Goal: Task Accomplishment & Management: Manage account settings

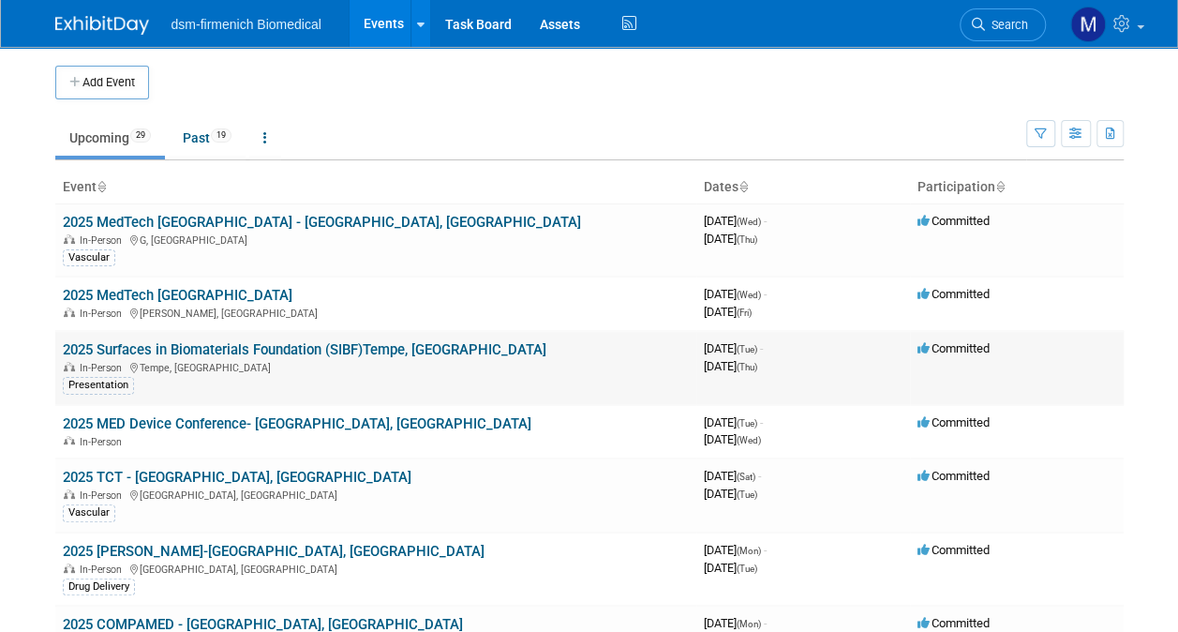
click at [112, 359] on div "In-Person Tempe, [GEOGRAPHIC_DATA]" at bounding box center [376, 366] width 626 height 15
click at [114, 348] on link "2025 Surfaces in Biomaterials Foundation (SIBF)Tempe, [GEOGRAPHIC_DATA]" at bounding box center [305, 349] width 484 height 17
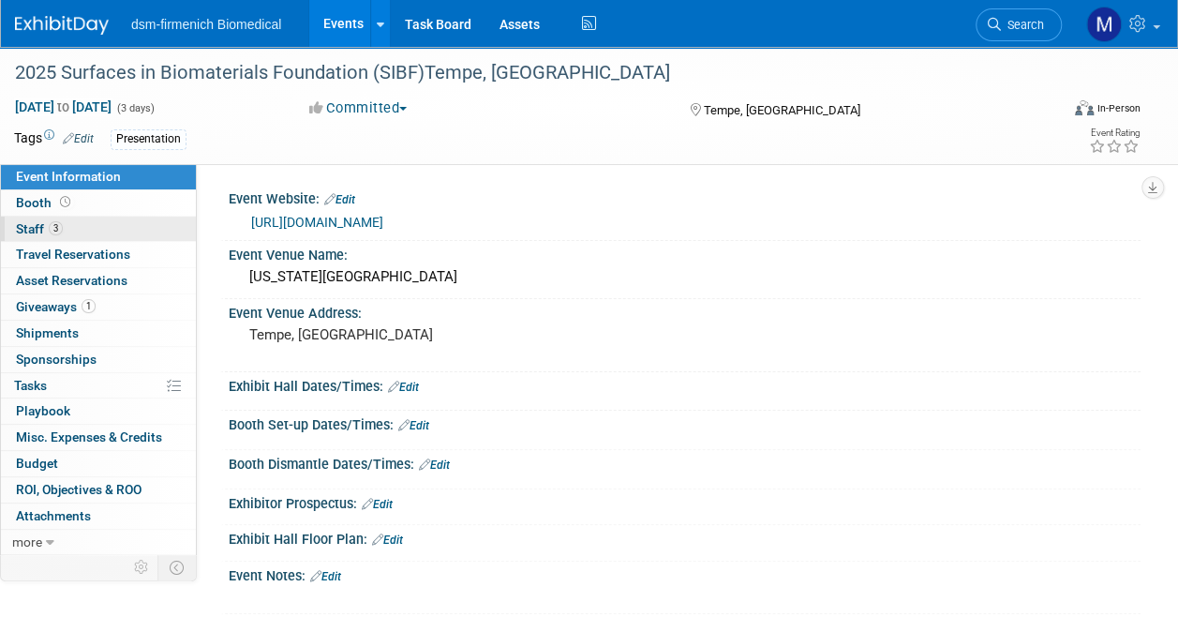
click at [30, 224] on span "Staff 3" at bounding box center [39, 228] width 47 height 15
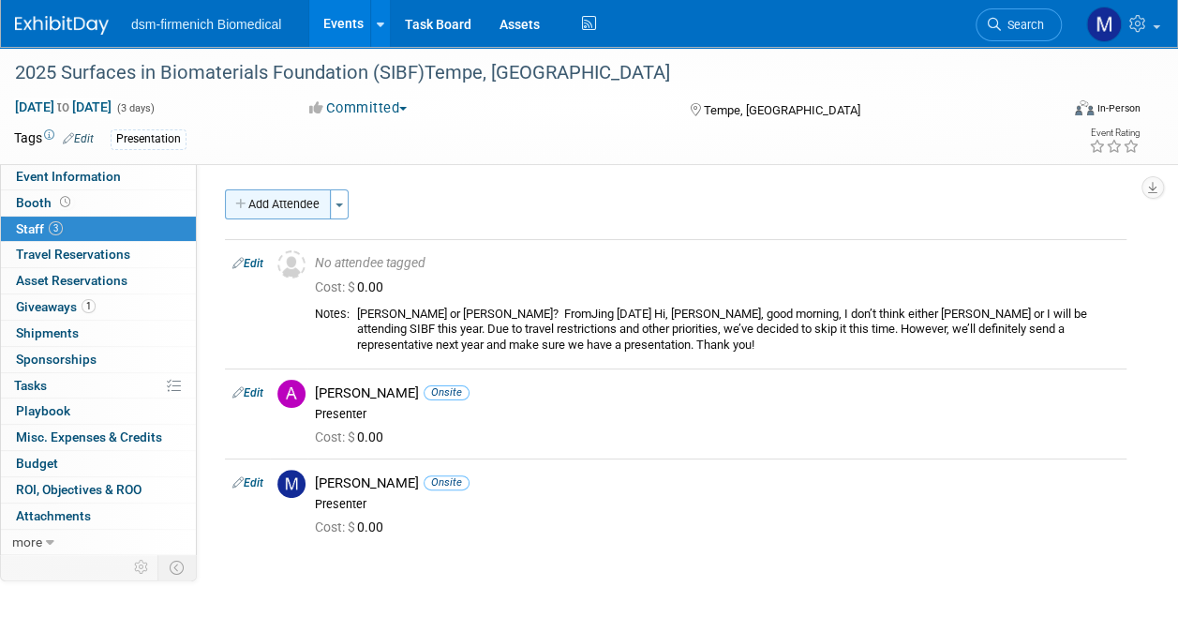
click at [278, 203] on button "Add Attendee" at bounding box center [278, 204] width 106 height 30
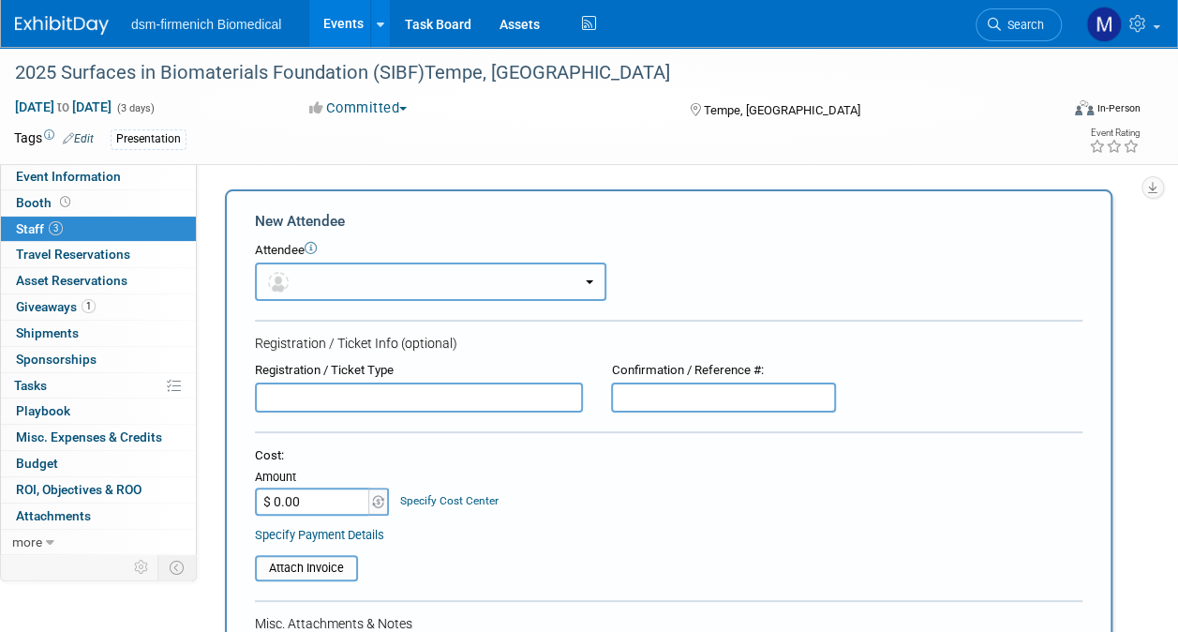
click at [332, 282] on button "button" at bounding box center [431, 282] width 352 height 38
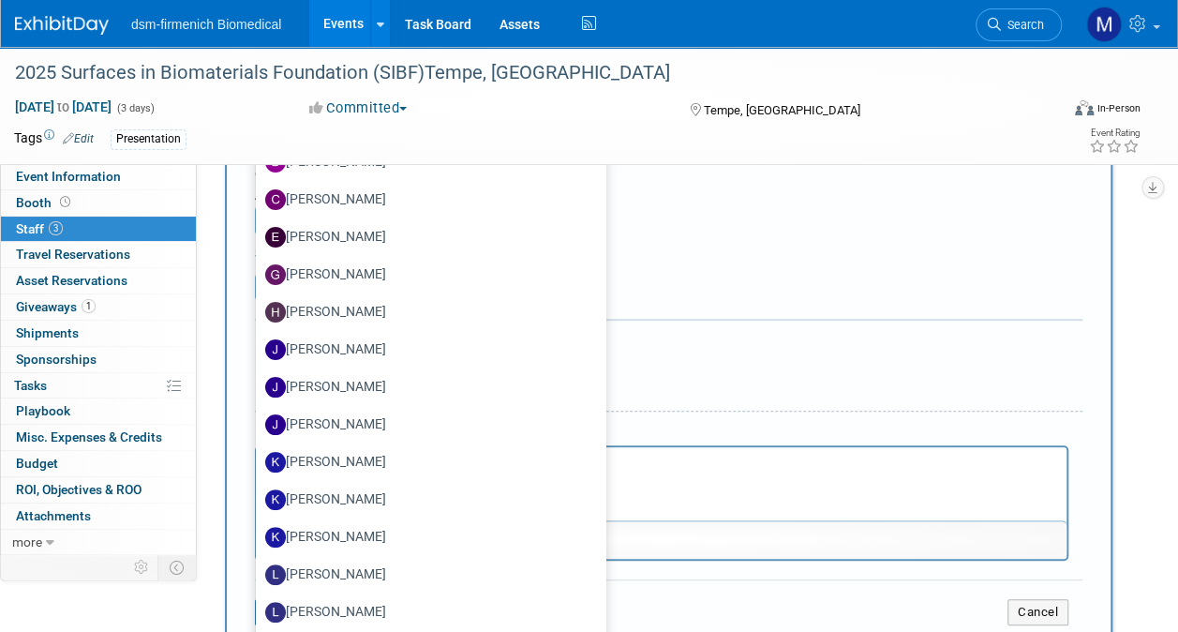
click at [686, 257] on div "Specify Payment Details" at bounding box center [669, 254] width 828 height 20
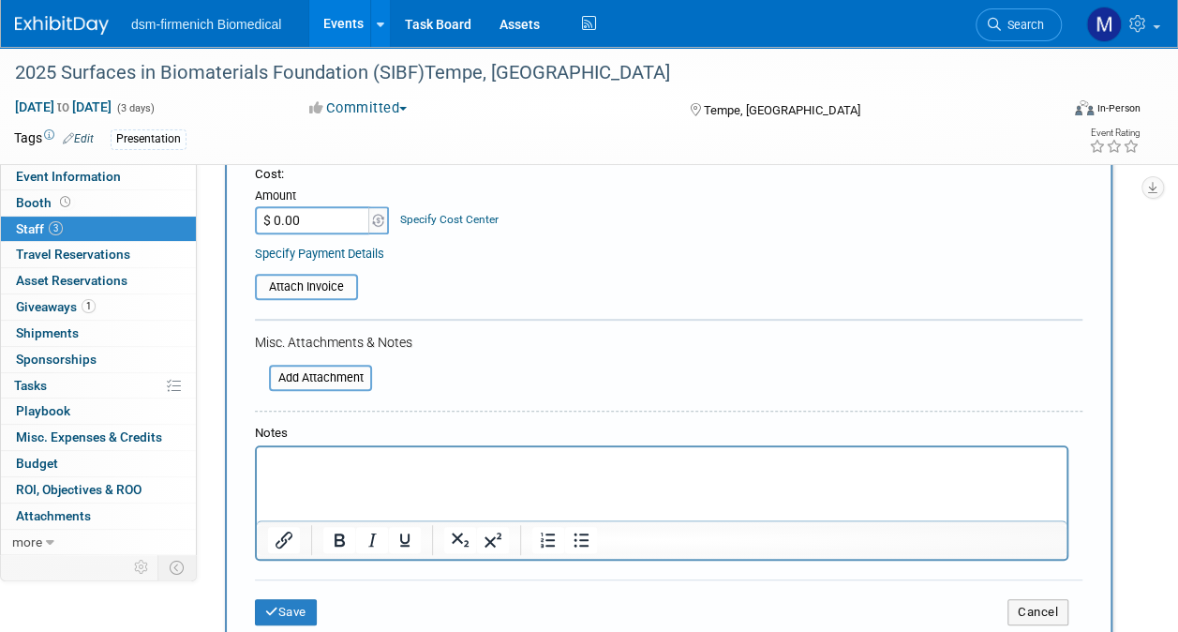
click at [375, 473] on html at bounding box center [662, 460] width 810 height 26
click at [281, 604] on button "Save" at bounding box center [286, 612] width 62 height 26
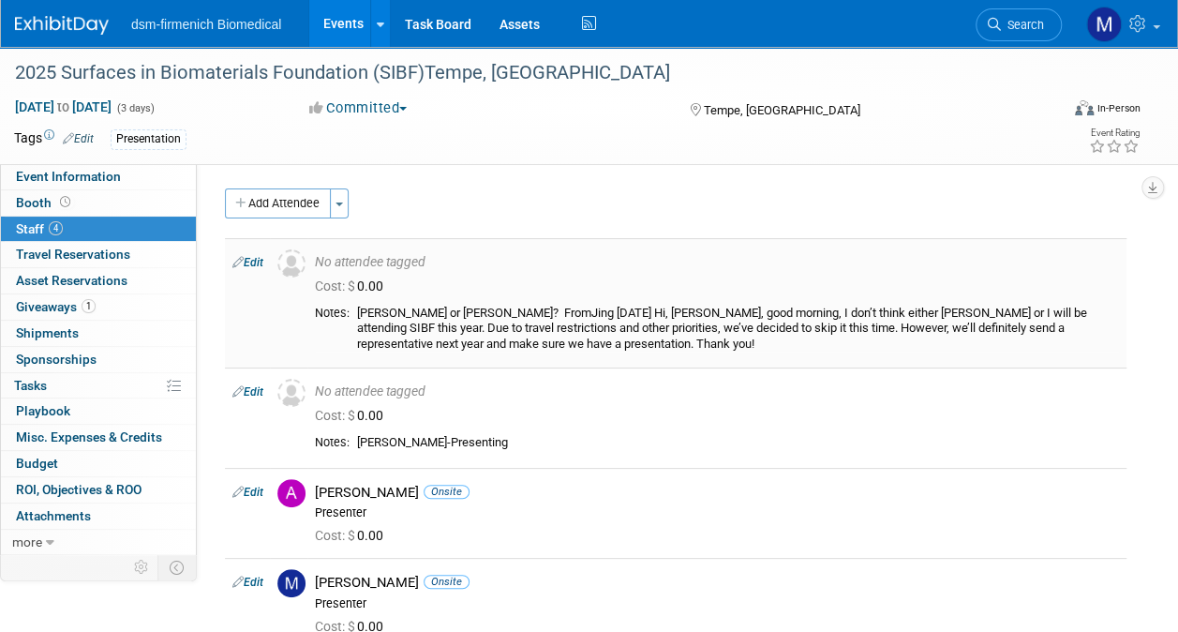
scroll to position [188, 0]
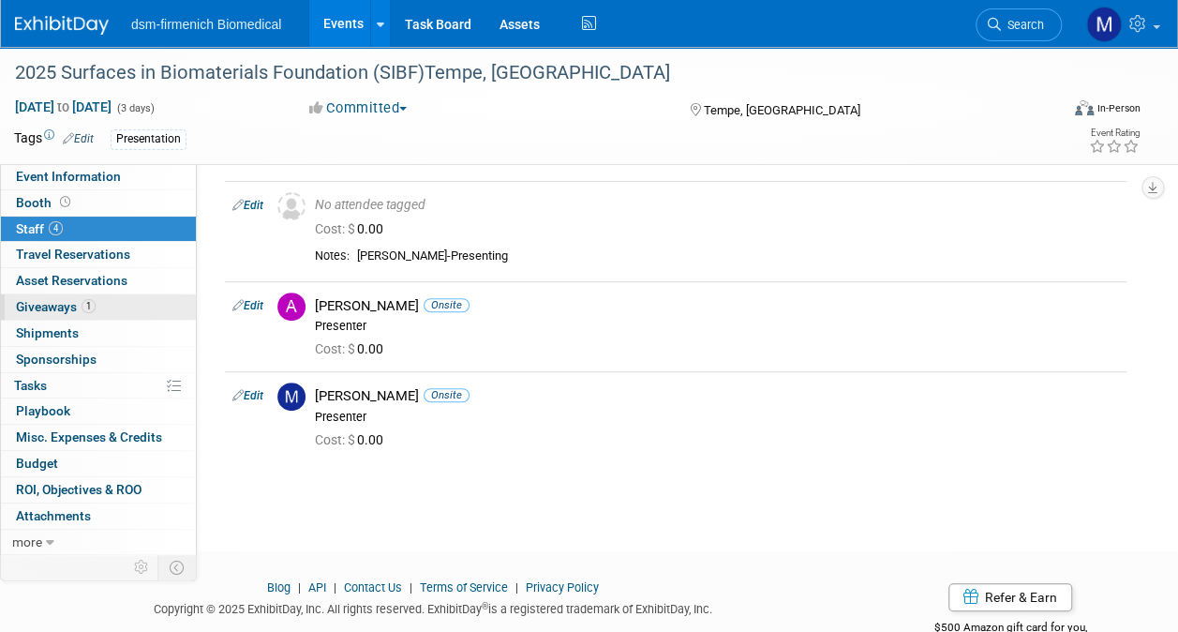
click at [48, 306] on span "Giveaways 1" at bounding box center [56, 306] width 80 height 15
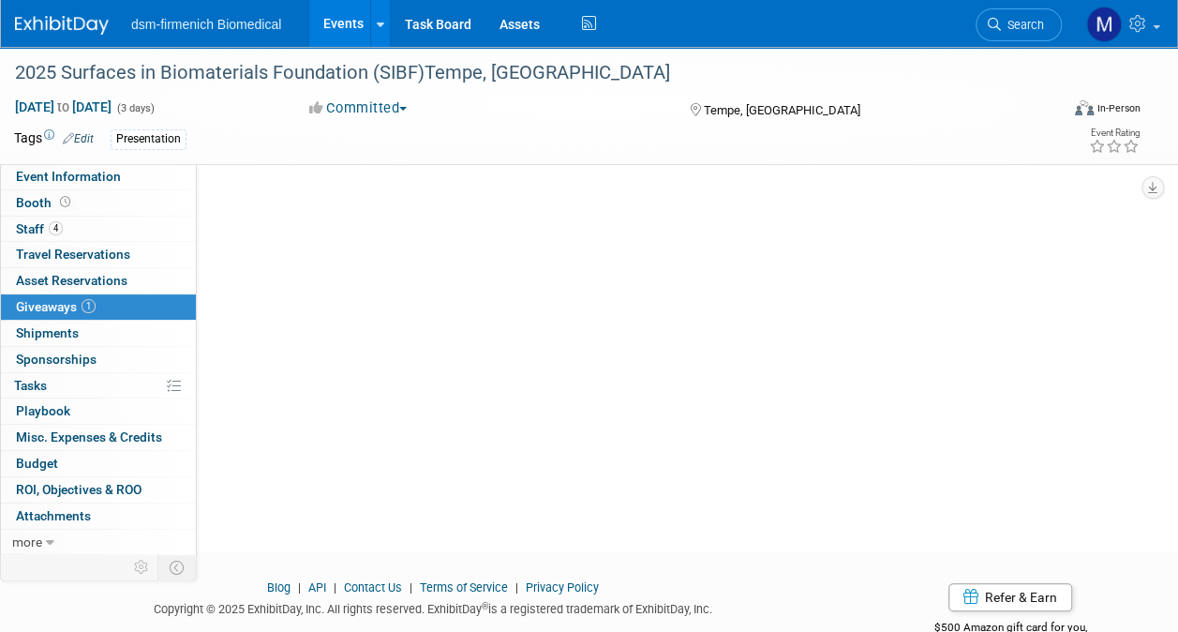
scroll to position [0, 0]
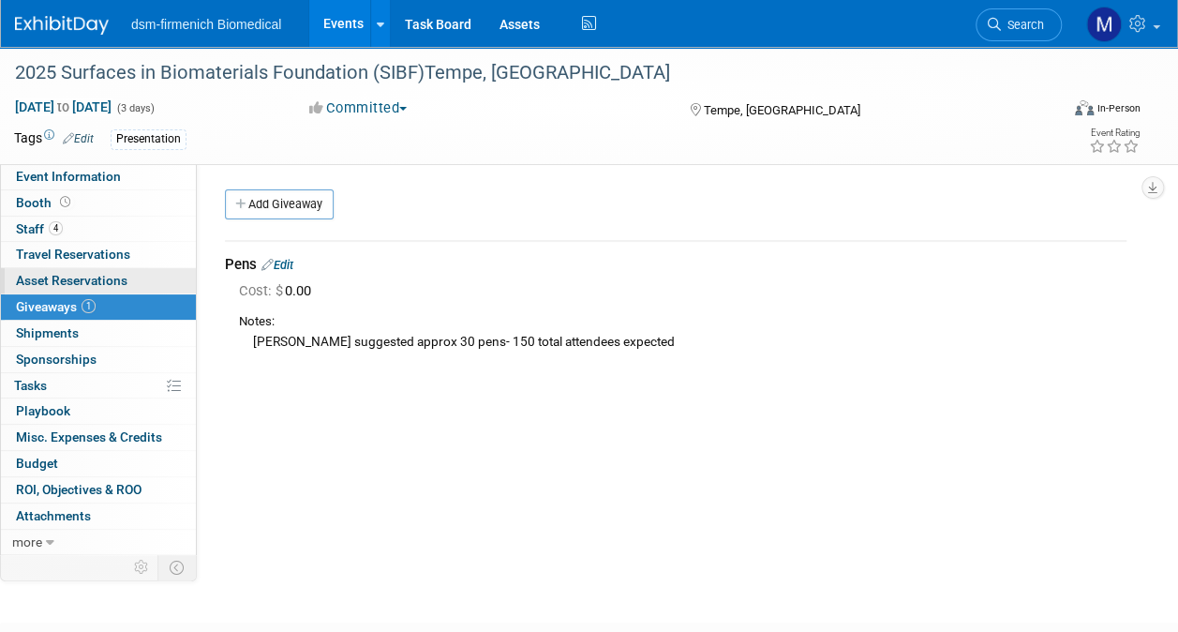
click at [61, 279] on span "Asset Reservations 0" at bounding box center [72, 280] width 112 height 15
